Goal: Information Seeking & Learning: Learn about a topic

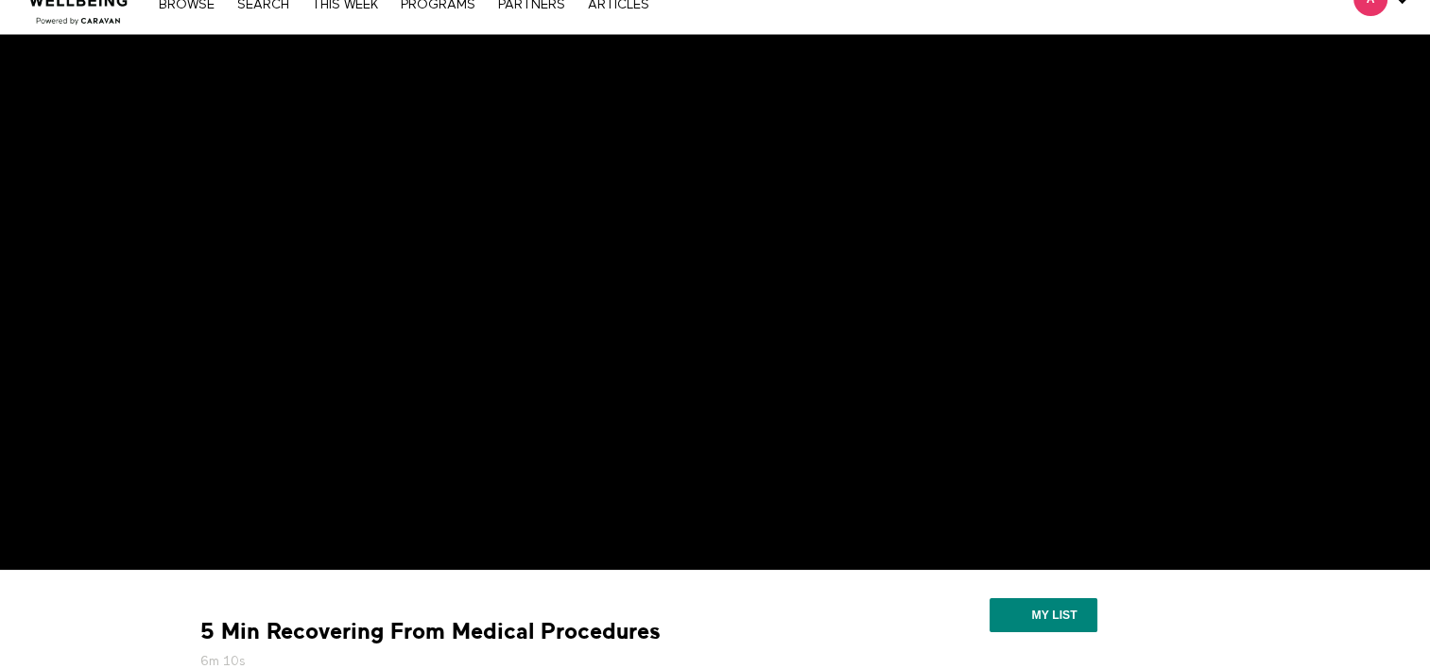
scroll to position [36, 0]
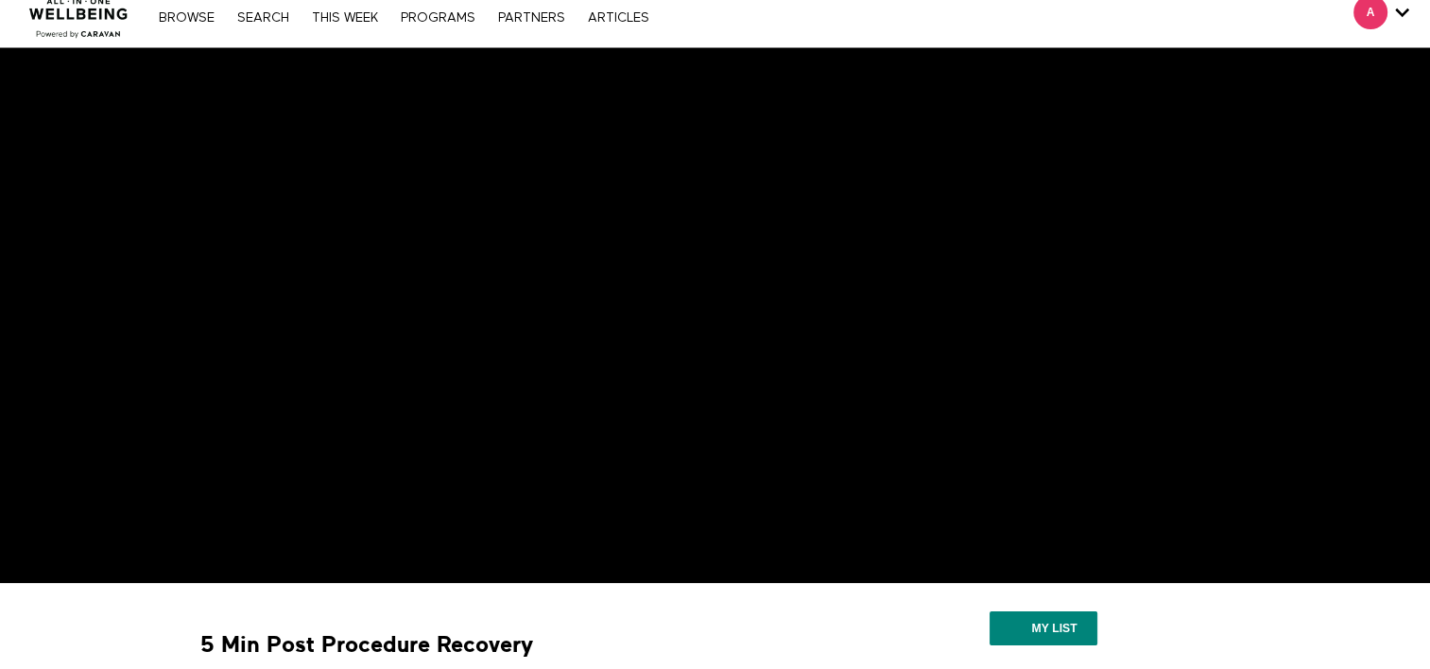
scroll to position [11, 0]
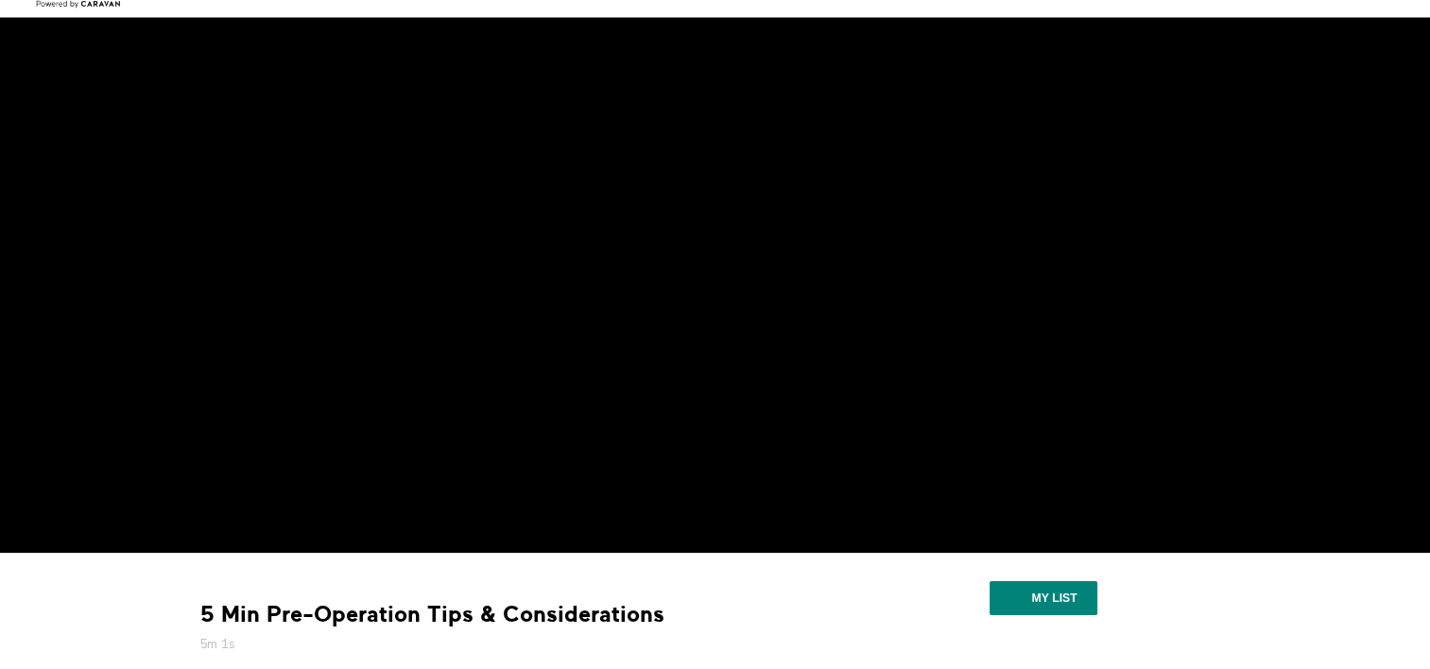
scroll to position [47, 0]
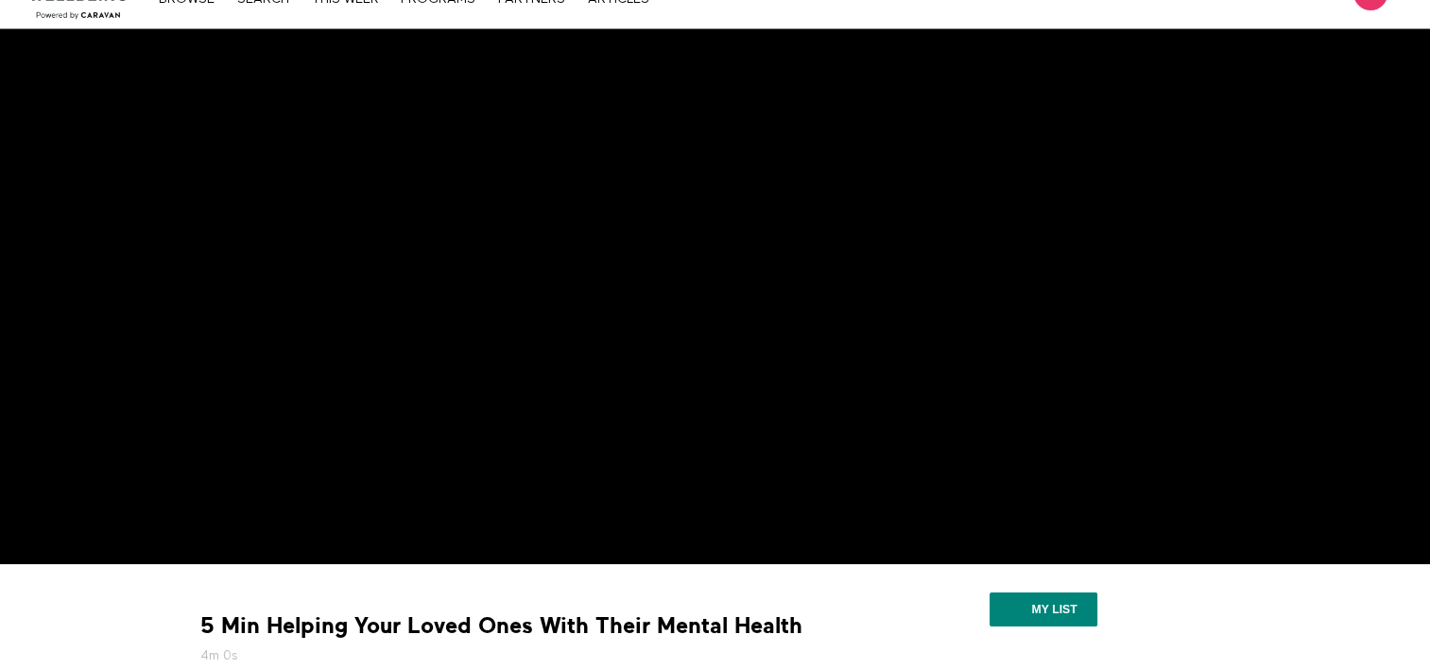
scroll to position [30, 0]
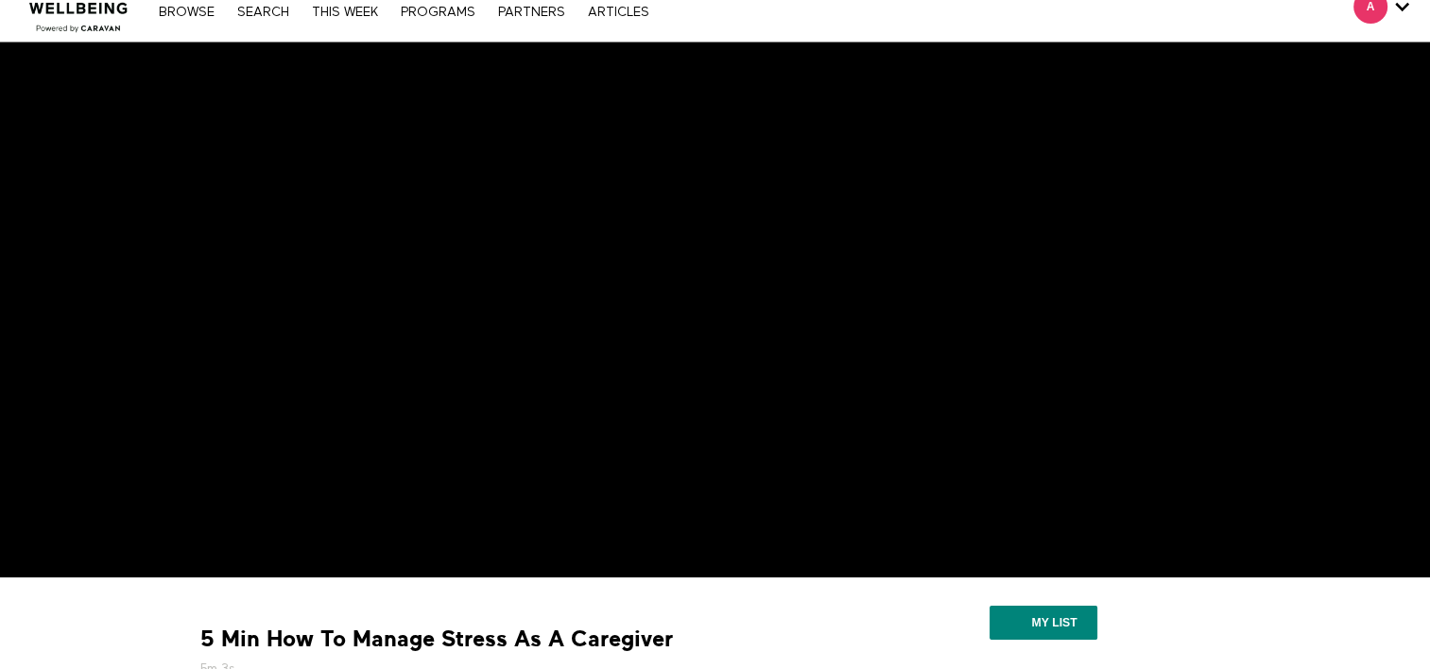
scroll to position [21, 0]
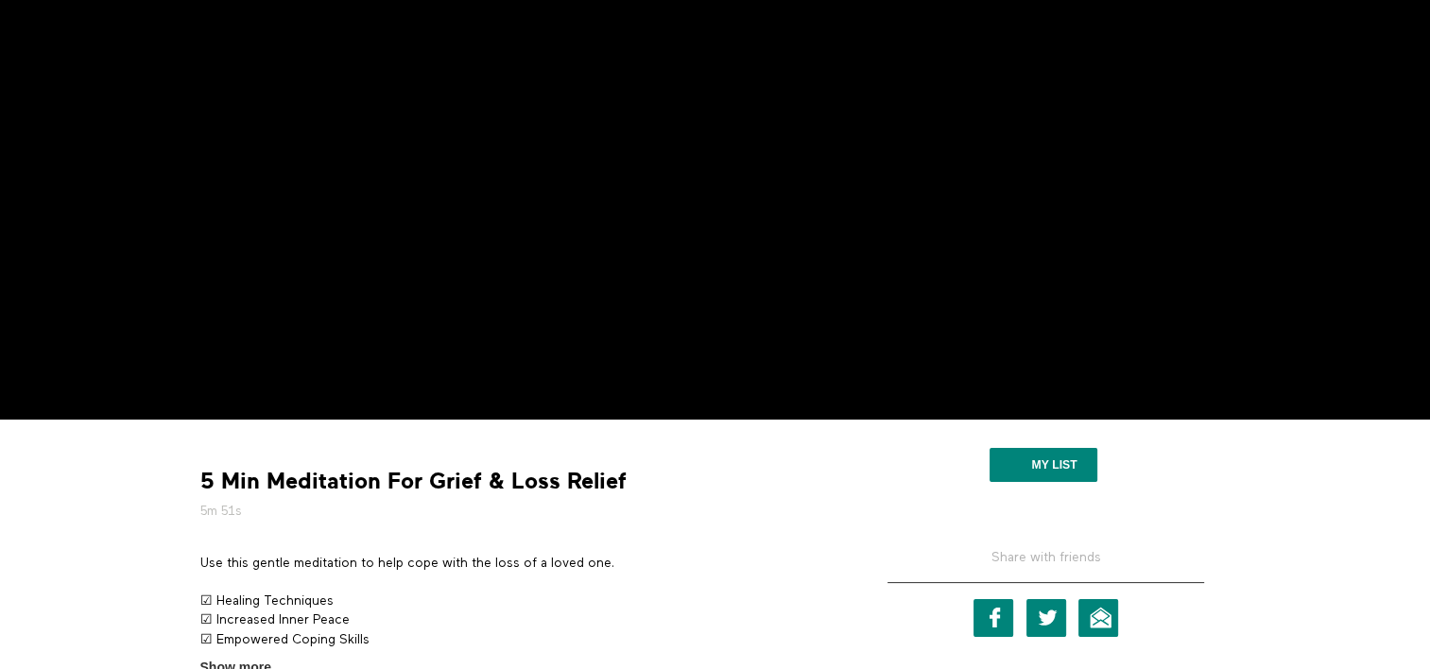
scroll to position [15, 0]
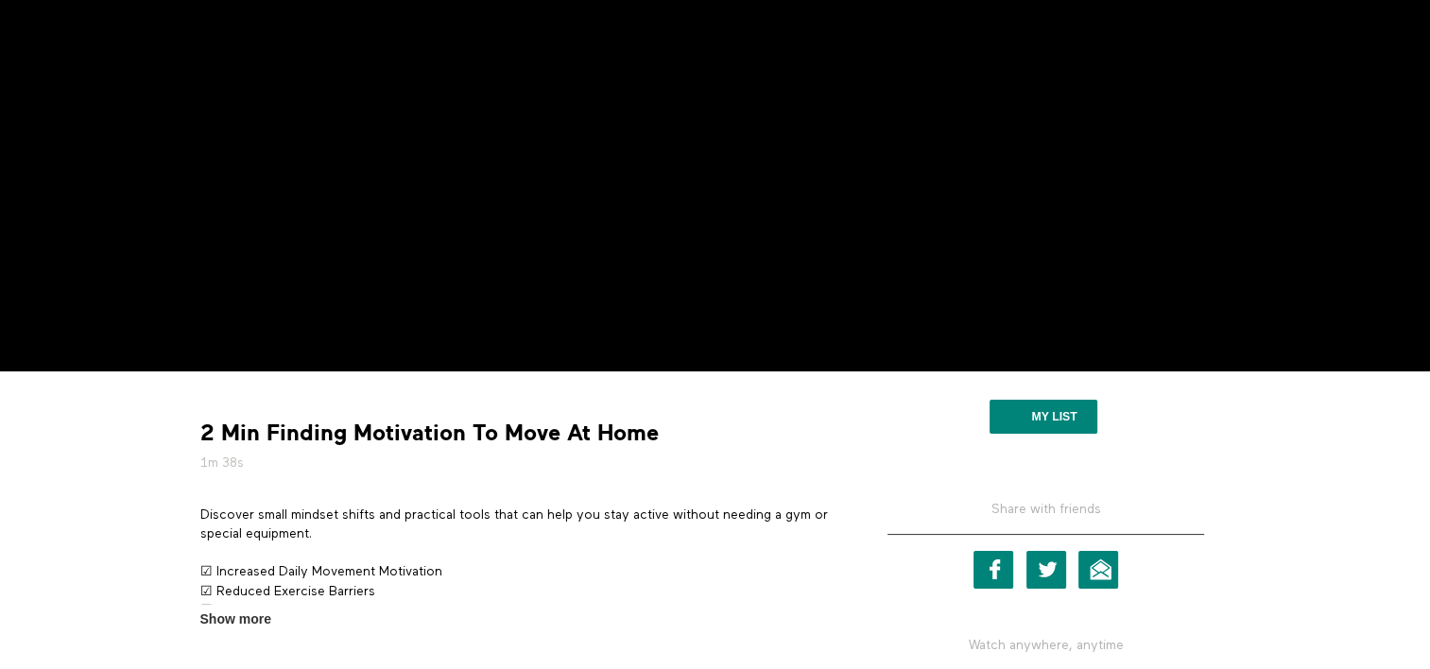
scroll to position [125, 0]
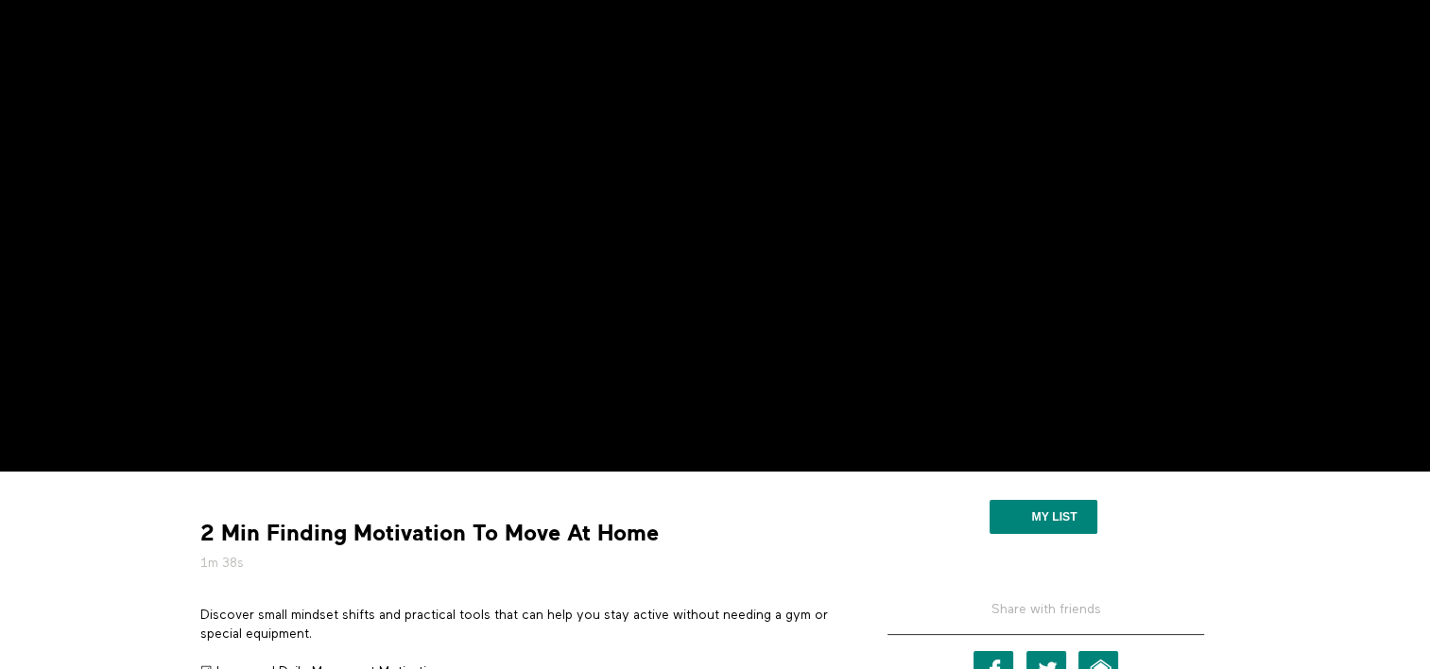
click at [125, 540] on div "2 Min Finding Motivation To Move At Home 1m 38s Discover small mindset shifts a…" at bounding box center [716, 682] width 1210 height 421
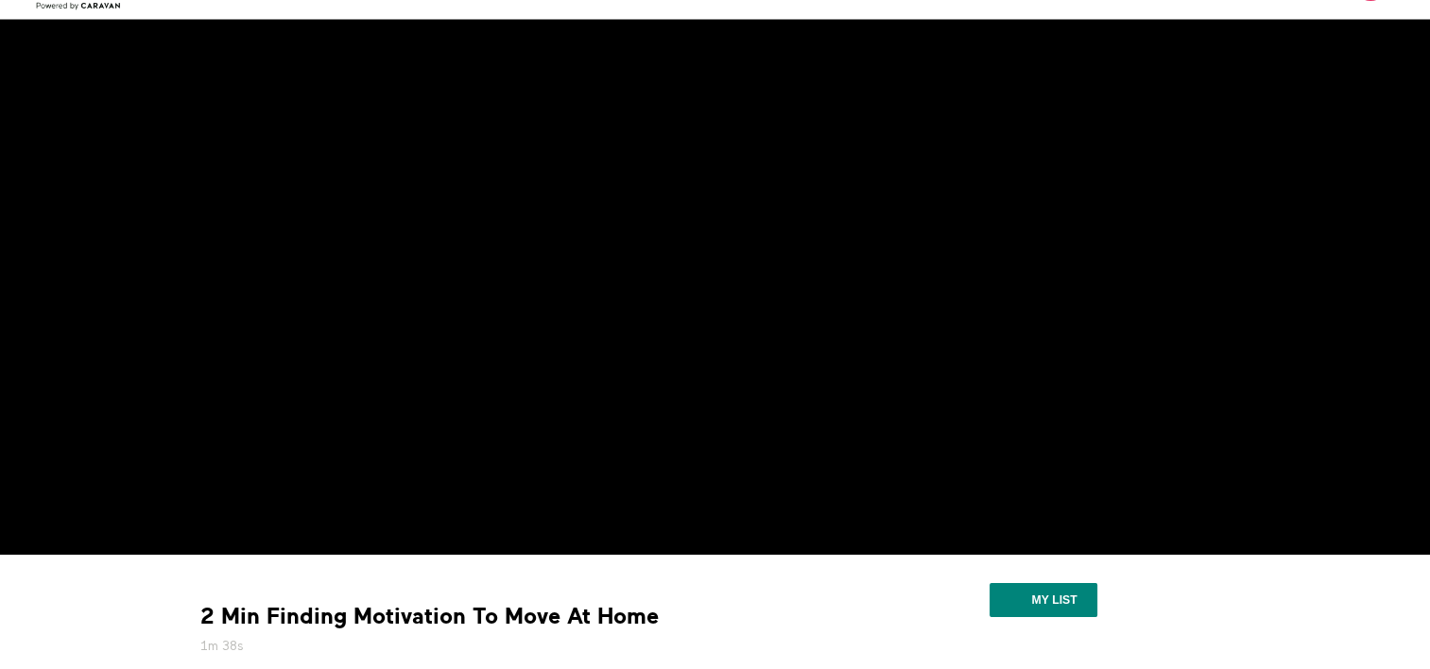
scroll to position [30, 0]
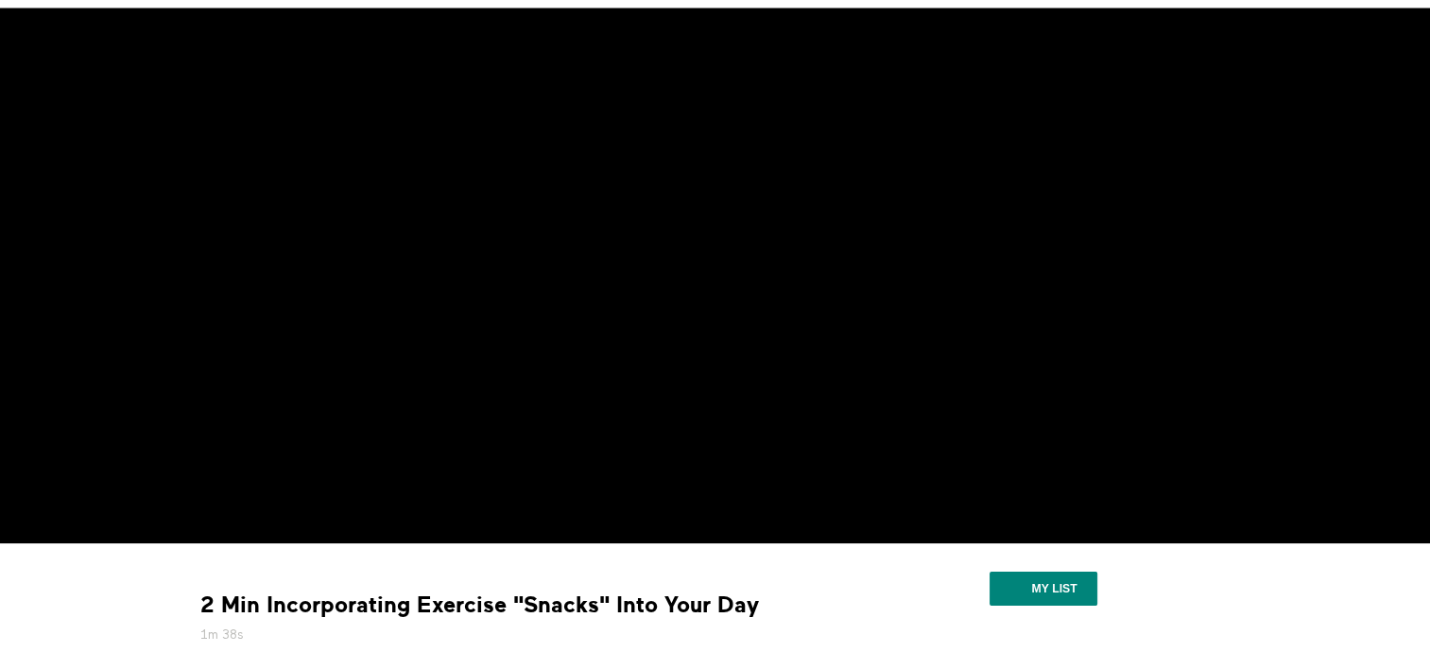
scroll to position [55, 0]
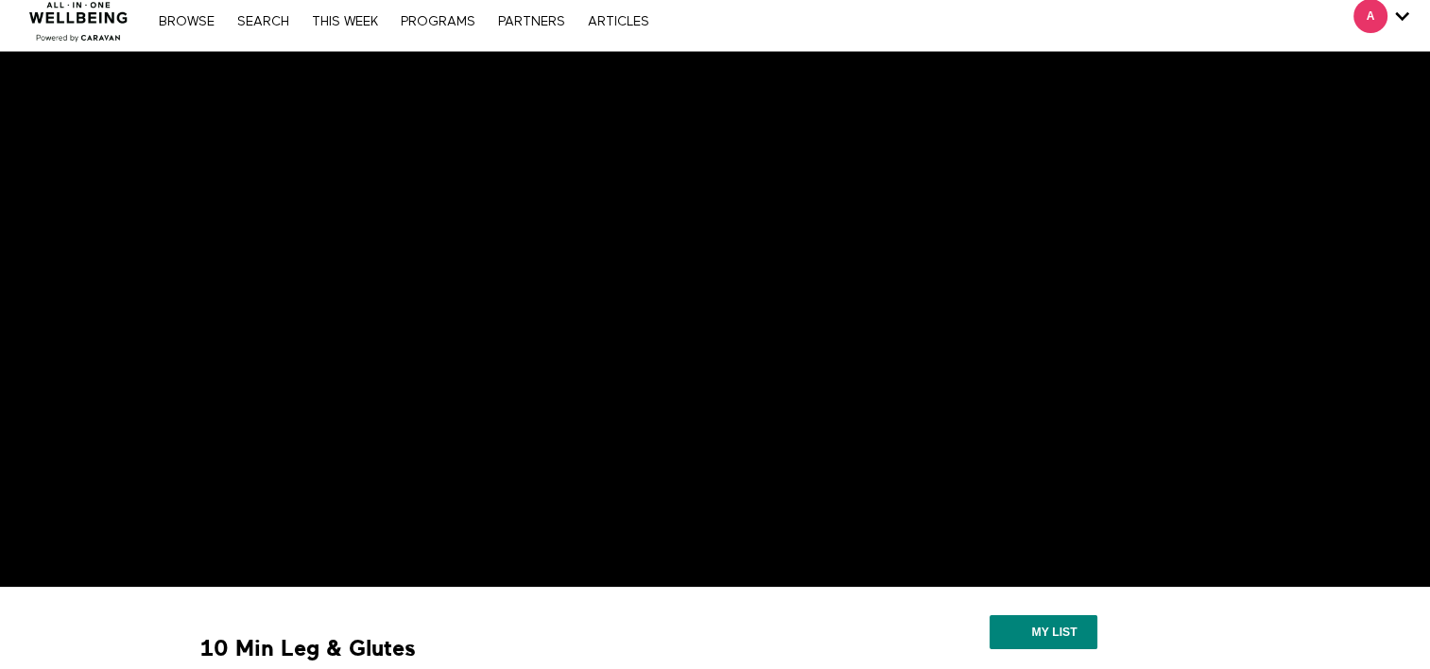
scroll to position [8, 0]
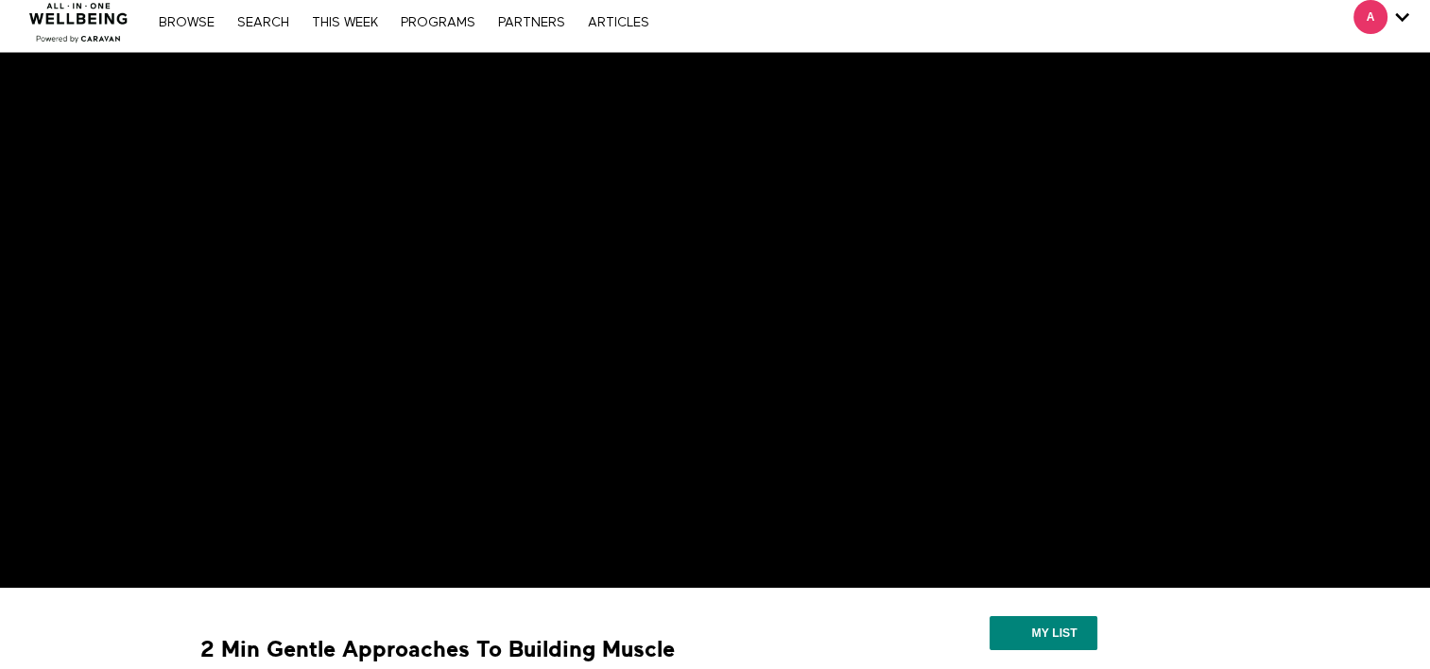
scroll to position [10, 0]
